Goal: Use online tool/utility: Utilize a website feature to perform a specific function

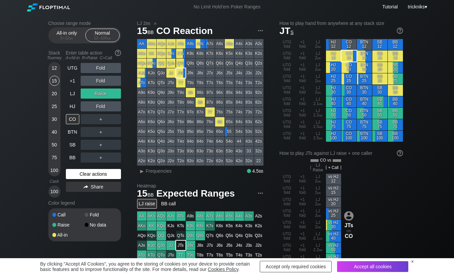
click at [83, 170] on div "Clear actions" at bounding box center [93, 174] width 55 height 10
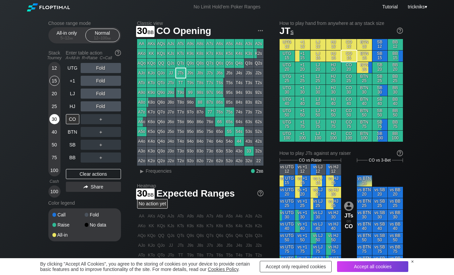
click at [53, 118] on div "30" at bounding box center [54, 119] width 10 height 10
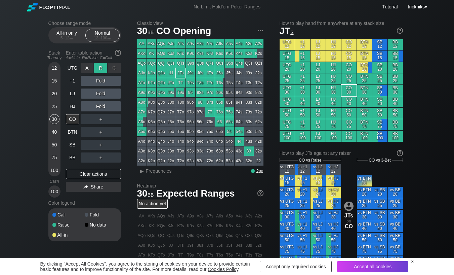
click at [98, 67] on div "R ✕" at bounding box center [100, 68] width 13 height 10
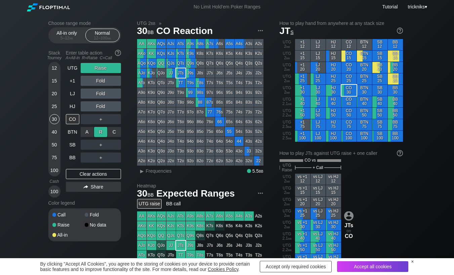
click at [100, 131] on div "R ✕" at bounding box center [100, 132] width 13 height 10
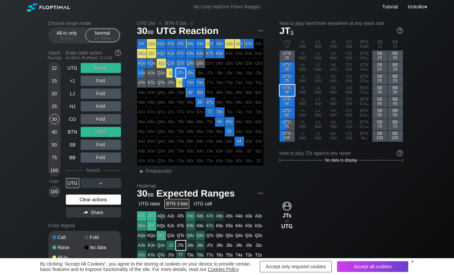
click at [77, 197] on div "Clear actions" at bounding box center [93, 199] width 55 height 10
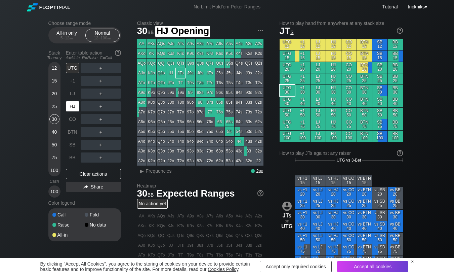
click at [67, 108] on div "HJ" at bounding box center [72, 106] width 13 height 10
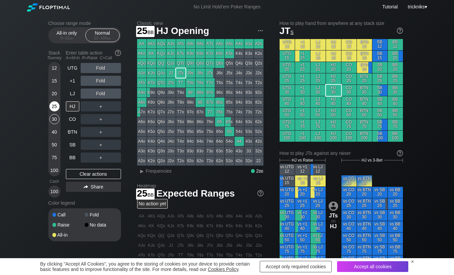
click at [55, 108] on div "25" at bounding box center [54, 106] width 10 height 10
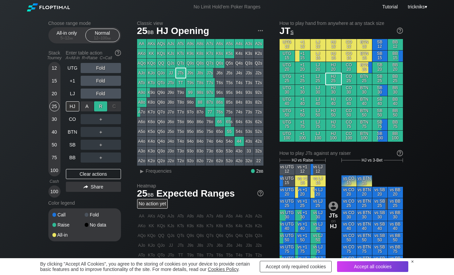
click at [96, 107] on div "R ✕" at bounding box center [100, 106] width 13 height 10
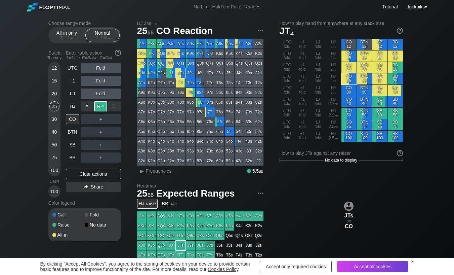
click at [101, 107] on div "R ✕" at bounding box center [100, 106] width 13 height 10
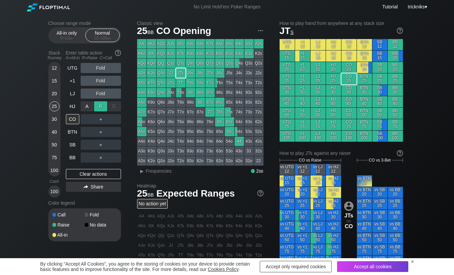
click at [103, 107] on div "R ✕" at bounding box center [100, 106] width 13 height 10
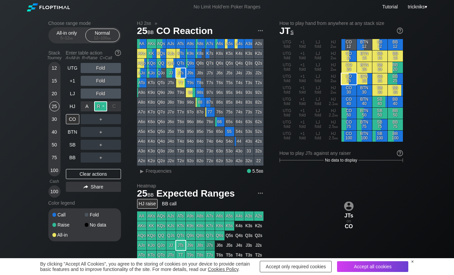
click at [101, 106] on div "R ✕" at bounding box center [100, 106] width 13 height 10
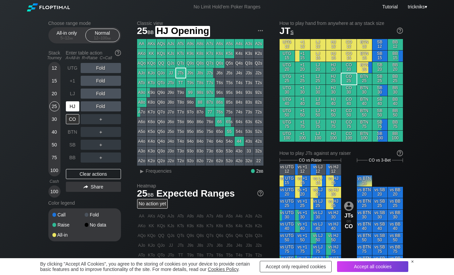
click at [70, 111] on div "HJ" at bounding box center [72, 106] width 13 height 10
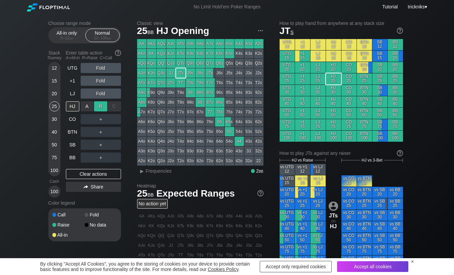
click at [103, 105] on div "R ✕" at bounding box center [100, 106] width 13 height 10
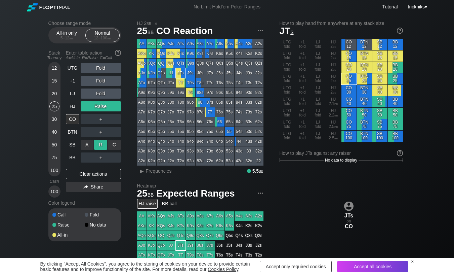
click at [101, 143] on div "R ✕" at bounding box center [100, 144] width 13 height 10
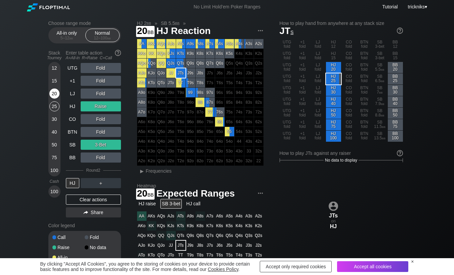
click at [56, 95] on div "20" at bounding box center [54, 93] width 10 height 10
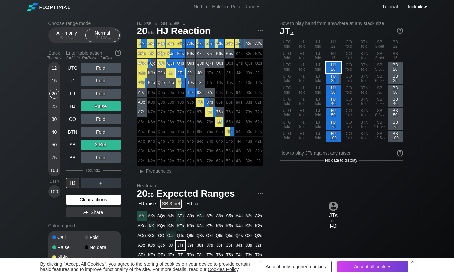
click at [86, 201] on div "Clear actions" at bounding box center [93, 199] width 55 height 10
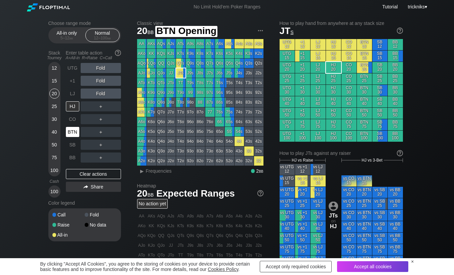
click at [73, 129] on div "BTN" at bounding box center [72, 132] width 13 height 10
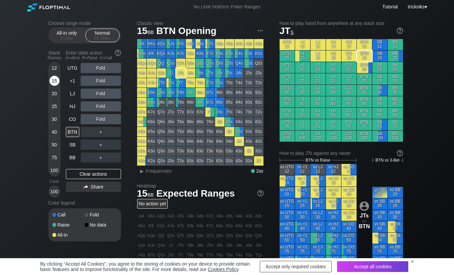
click at [54, 83] on div "15" at bounding box center [54, 81] width 10 height 10
click at [115, 130] on div "C ✕" at bounding box center [114, 132] width 13 height 10
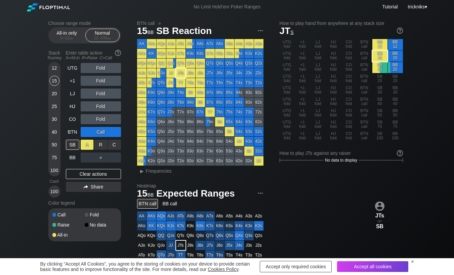
click at [88, 147] on div "A ✕" at bounding box center [87, 144] width 13 height 10
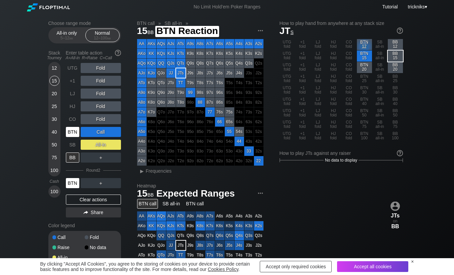
click at [73, 185] on div "BTN" at bounding box center [72, 183] width 13 height 10
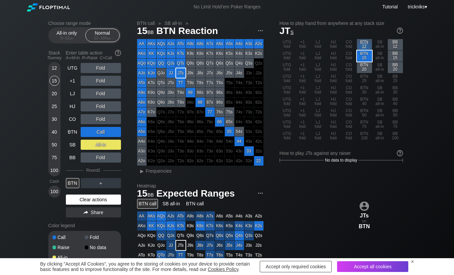
click at [96, 199] on div "Clear actions" at bounding box center [93, 199] width 55 height 10
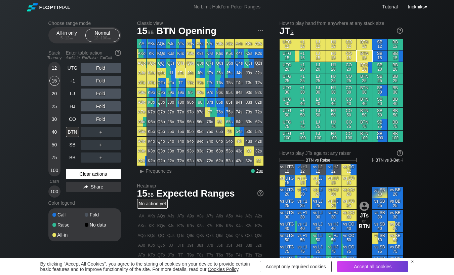
click at [100, 172] on div "Clear actions" at bounding box center [93, 174] width 55 height 10
click at [78, 172] on div "Clear actions" at bounding box center [93, 174] width 55 height 10
click at [68, 32] on div "All-in only 5 – 12 bb" at bounding box center [66, 35] width 31 height 13
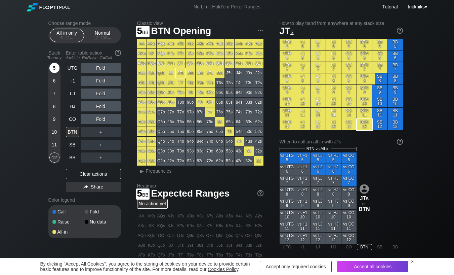
click at [55, 68] on div "5" at bounding box center [54, 68] width 10 height 10
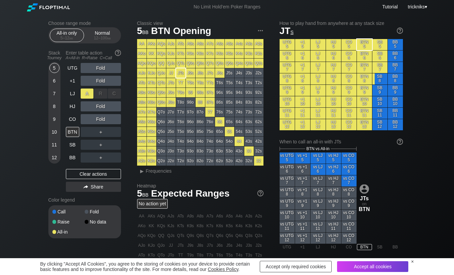
click at [90, 97] on div "A ✕" at bounding box center [87, 93] width 13 height 10
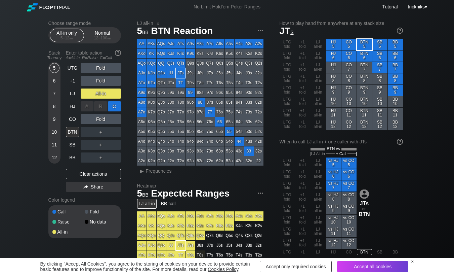
click at [114, 106] on div "C ✕" at bounding box center [114, 106] width 13 height 10
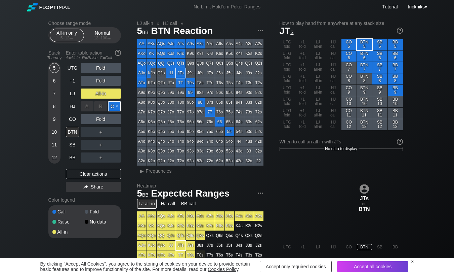
click at [116, 107] on div "C ✕" at bounding box center [114, 106] width 13 height 10
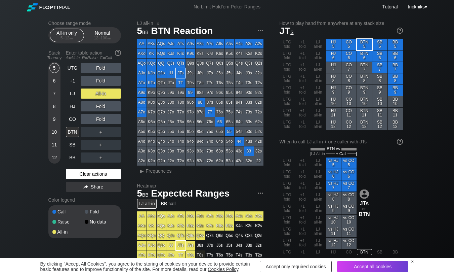
click at [92, 172] on div "Clear actions" at bounding box center [93, 174] width 55 height 10
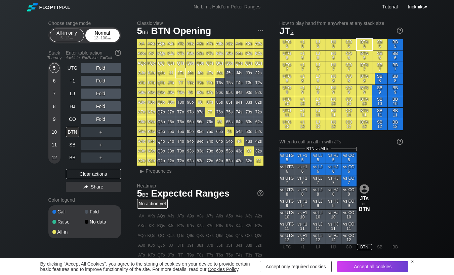
click at [93, 36] on div "12 – 100 bb" at bounding box center [102, 38] width 28 height 5
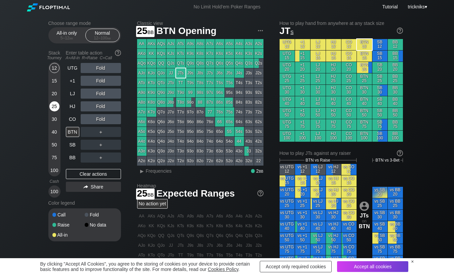
click at [50, 110] on div "25" at bounding box center [54, 107] width 10 height 13
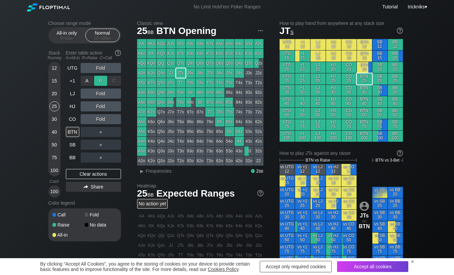
click at [100, 78] on div "R ✕" at bounding box center [100, 81] width 13 height 10
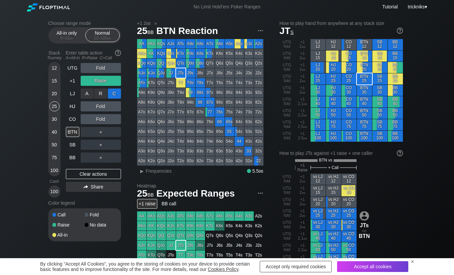
click at [110, 93] on div "C ✕" at bounding box center [114, 93] width 13 height 10
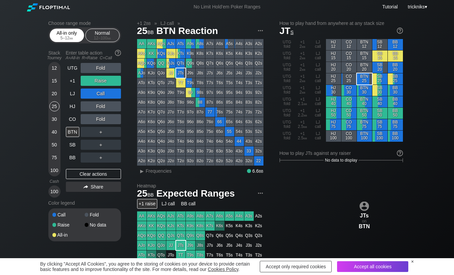
click at [59, 36] on div "5 – 12 bb" at bounding box center [67, 38] width 28 height 5
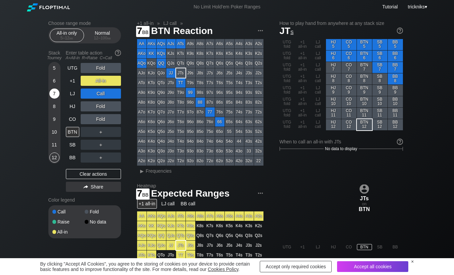
click at [56, 93] on div "7" at bounding box center [54, 93] width 10 height 10
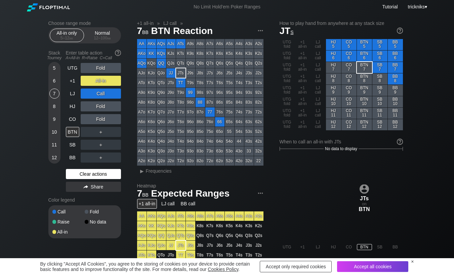
click at [109, 170] on div "Clear actions" at bounding box center [93, 174] width 55 height 10
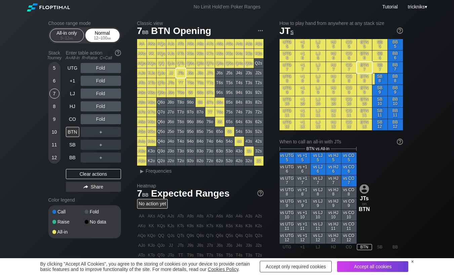
click at [99, 35] on div "Normal 12 – 100 bb" at bounding box center [102, 35] width 31 height 13
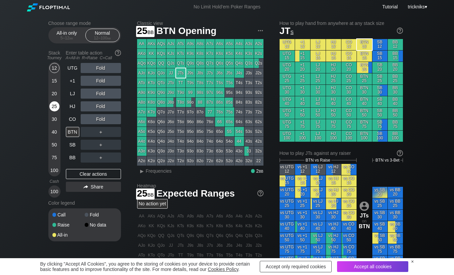
click at [55, 109] on div "25" at bounding box center [54, 106] width 10 height 10
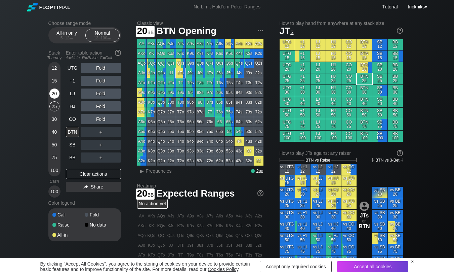
click at [53, 93] on div "20" at bounding box center [54, 93] width 10 height 10
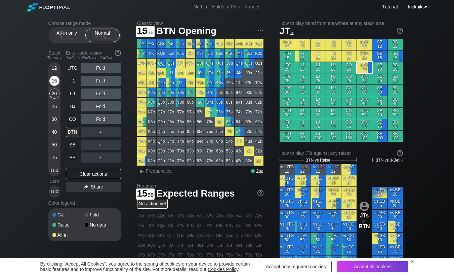
click at [54, 86] on div "15" at bounding box center [54, 82] width 10 height 13
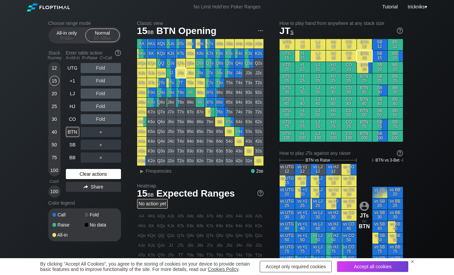
click at [82, 175] on div "Clear actions" at bounding box center [93, 174] width 55 height 10
click at [96, 70] on div "R ✕" at bounding box center [100, 68] width 13 height 10
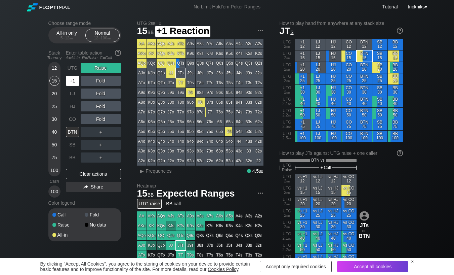
click at [74, 83] on div "+1" at bounding box center [72, 81] width 13 height 10
